Goal: Task Accomplishment & Management: Use online tool/utility

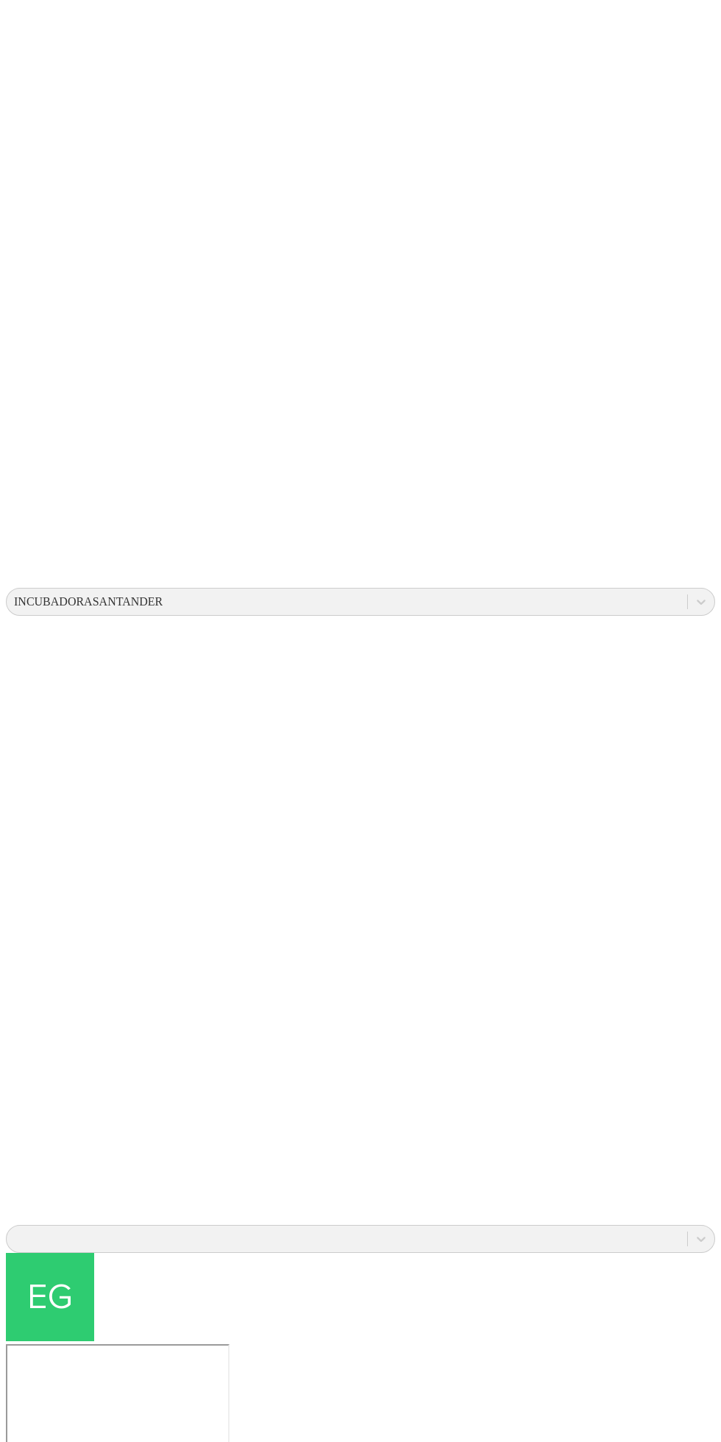
scroll to position [22, 0]
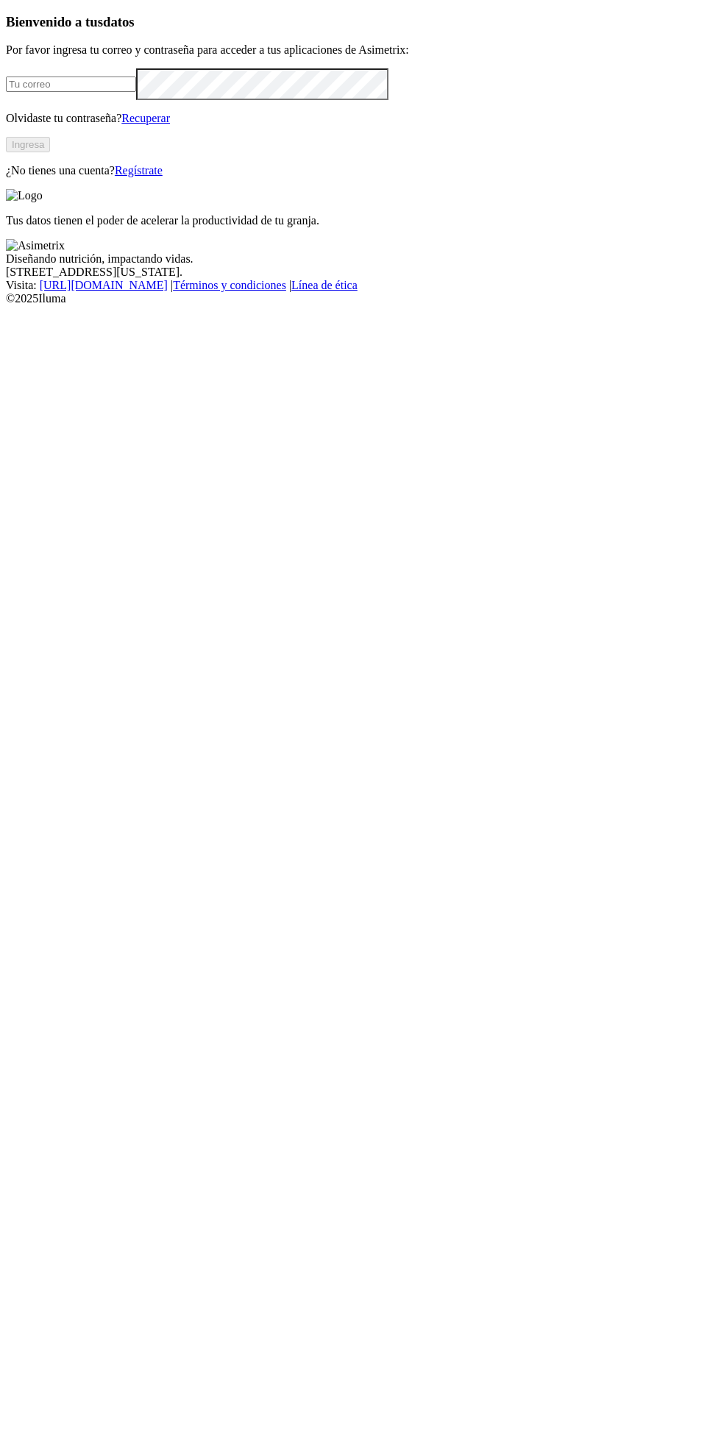
click at [136, 92] on input "email" at bounding box center [71, 84] width 130 height 15
click at [369, 227] on div "Tus datos tienen el poder de acelerar la productividad de tu granja." at bounding box center [360, 208] width 709 height 38
click at [50, 152] on button "Ingresa" at bounding box center [28, 144] width 44 height 15
